Goal: Information Seeking & Learning: Find specific fact

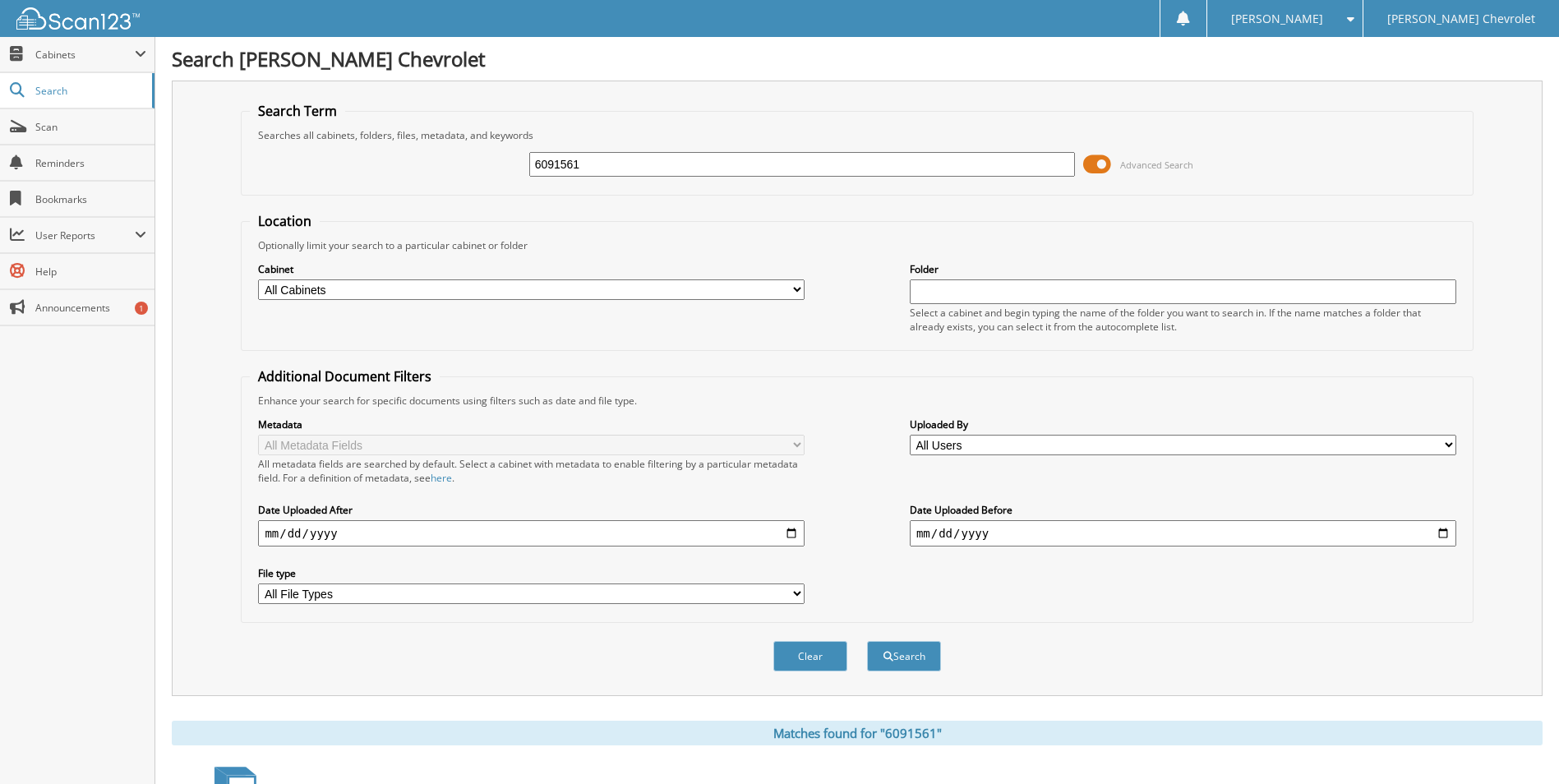
drag, startPoint x: 529, startPoint y: 187, endPoint x: 439, endPoint y: 194, distance: 90.3
click at [437, 194] on fieldset "Search Term Searches all cabinets, folders, files, metadata, and keywords 60915…" at bounding box center [856, 149] width 1232 height 93
type input "6091247"
click at [867, 640] on button "Search" at bounding box center [904, 656] width 74 height 30
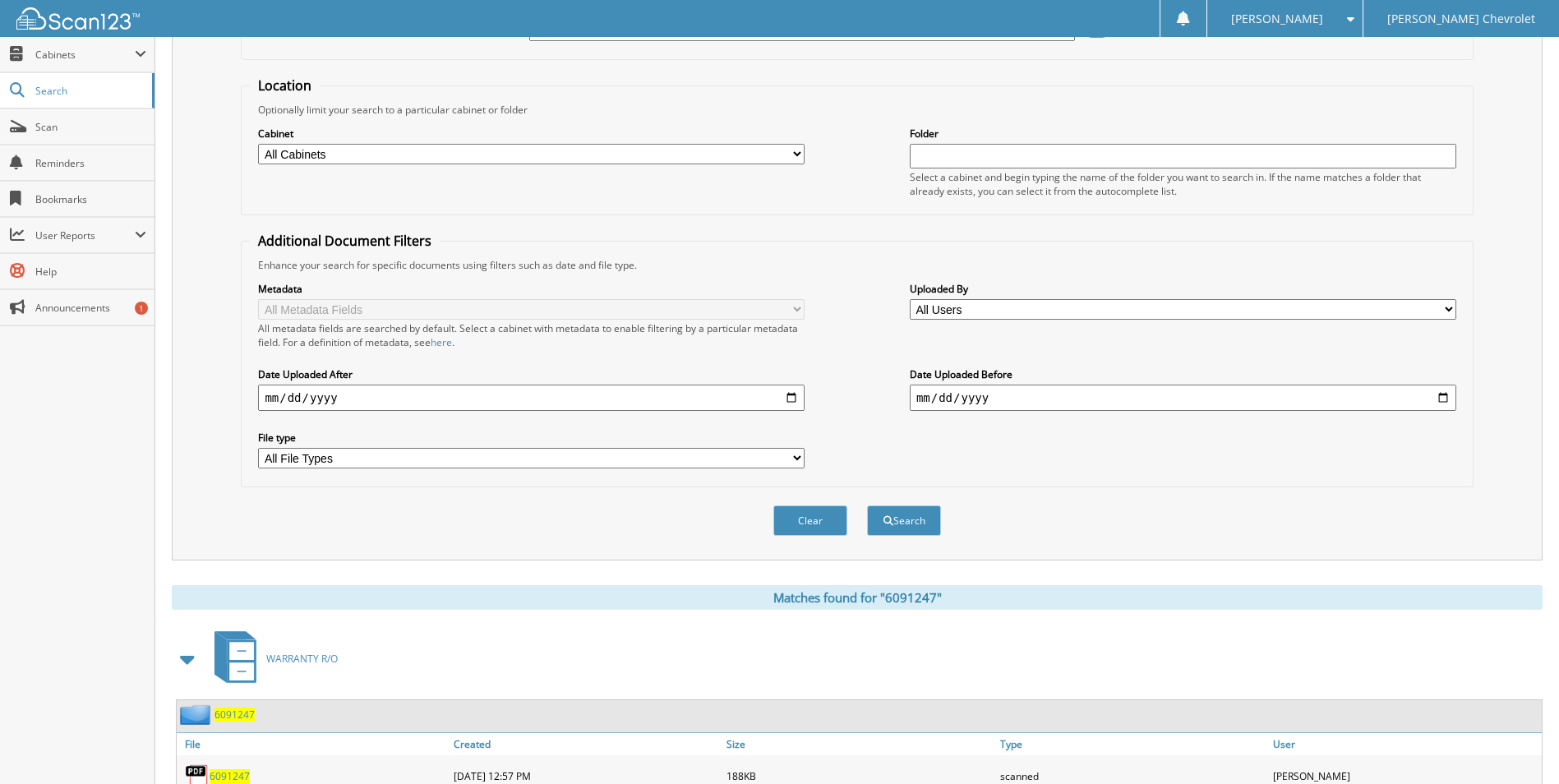
scroll to position [226, 0]
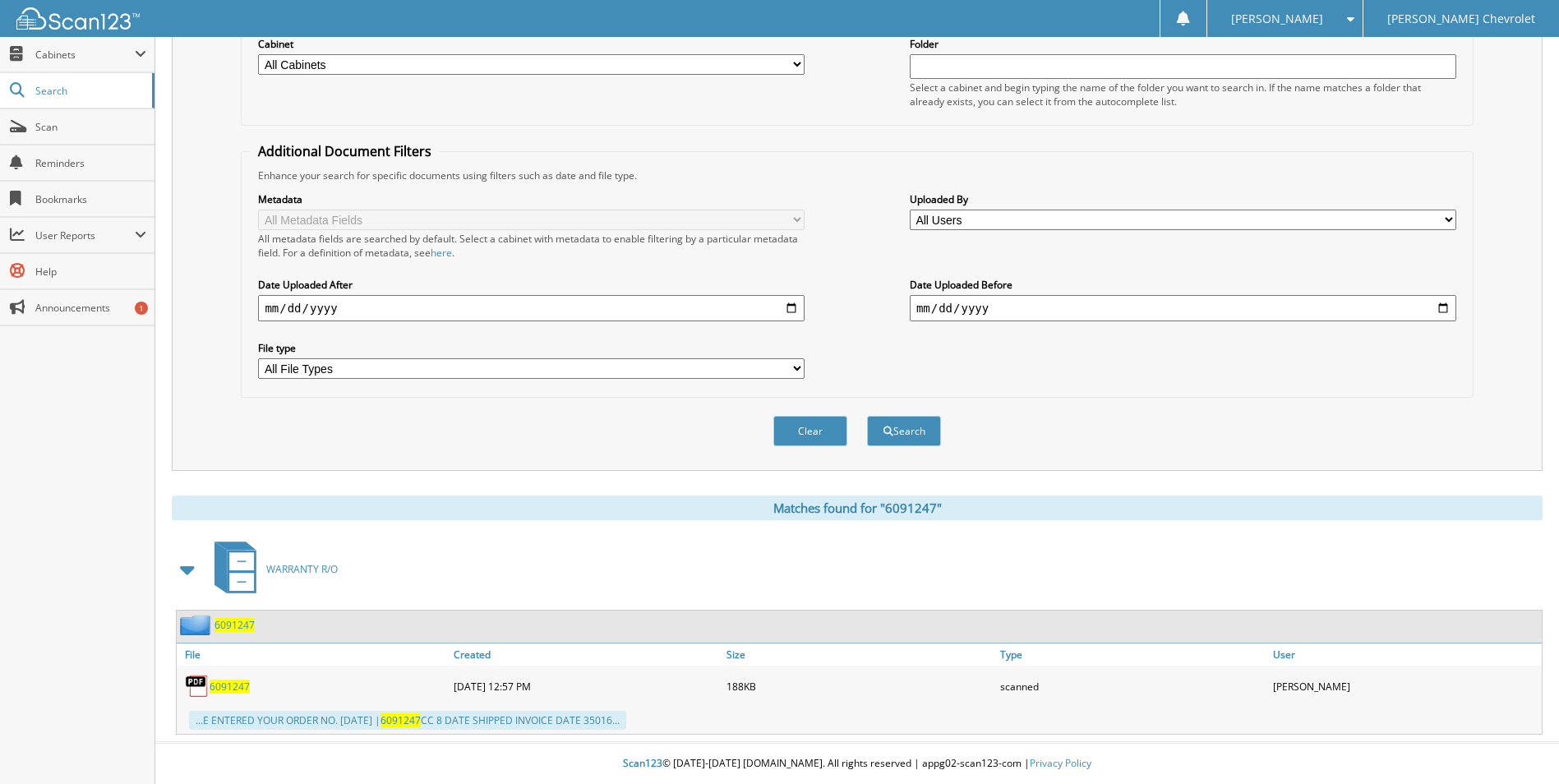
click at [221, 677] on div "6091247" at bounding box center [313, 685] width 273 height 33
click at [223, 681] on span "6091247" at bounding box center [229, 686] width 40 height 14
